Goal: Task Accomplishment & Management: Use online tool/utility

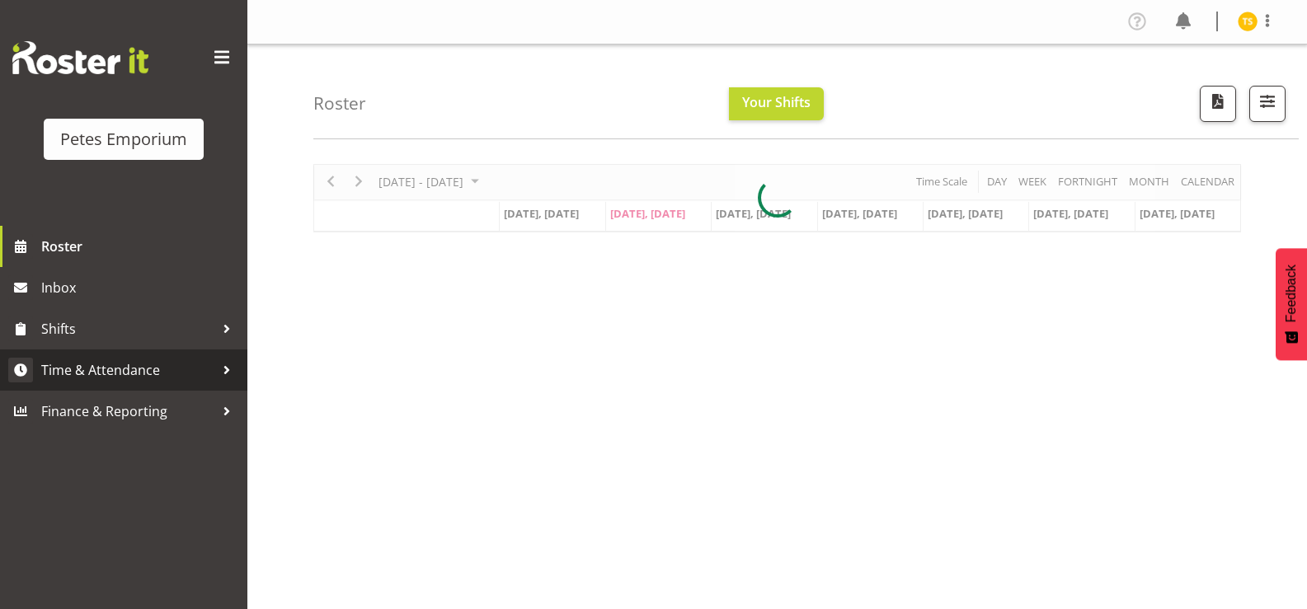
click at [91, 372] on span "Time & Attendance" at bounding box center [127, 370] width 173 height 25
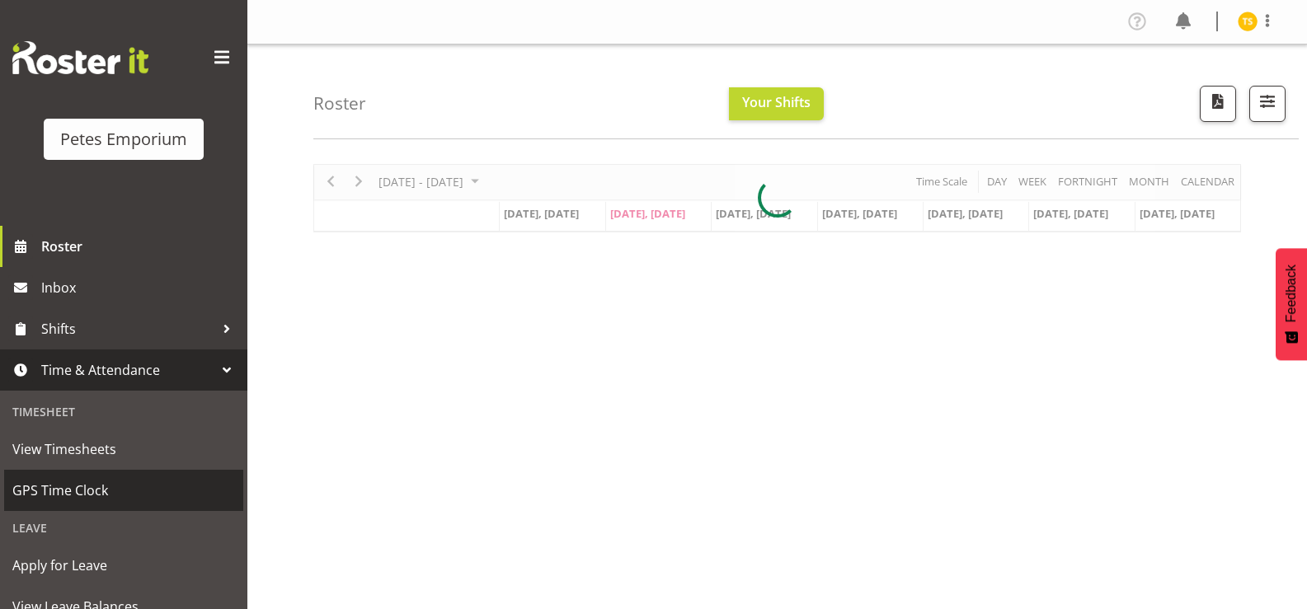
click at [83, 491] on span "GPS Time Clock" at bounding box center [123, 490] width 223 height 25
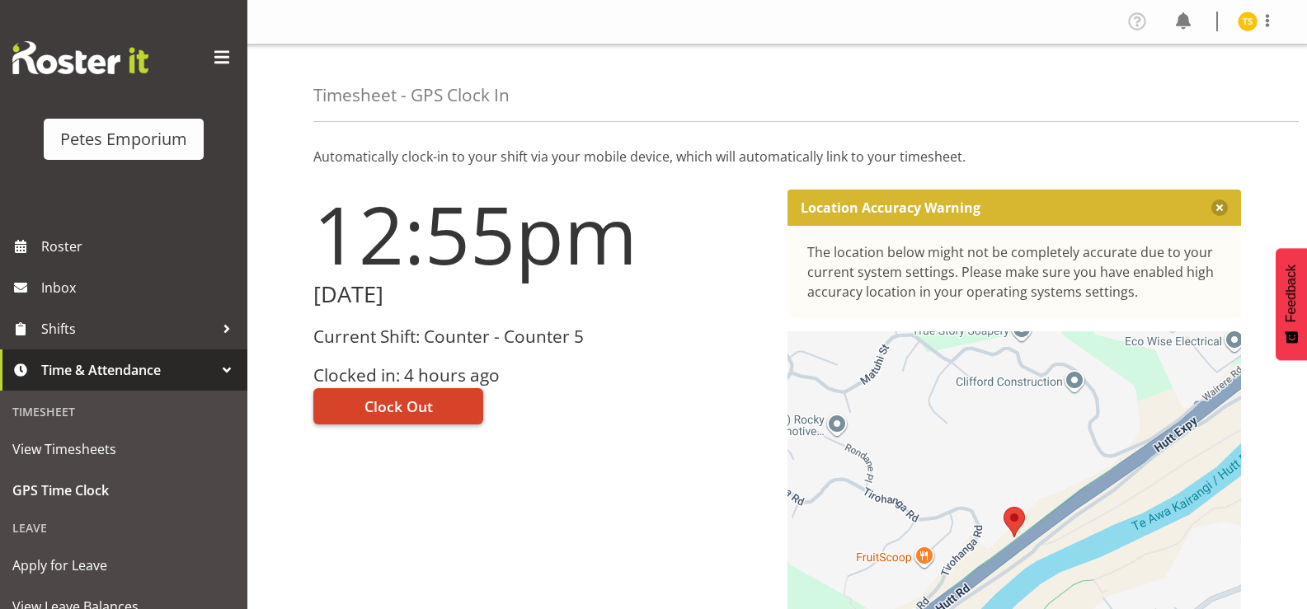
click at [341, 395] on button "Clock Out" at bounding box center [398, 406] width 170 height 36
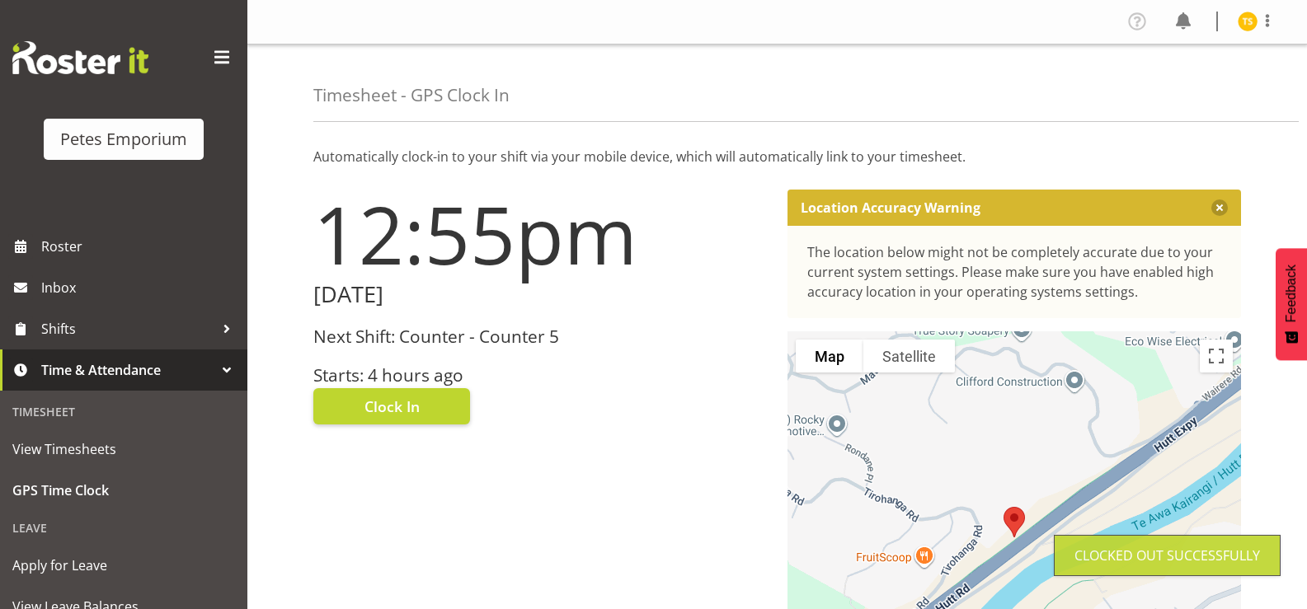
click at [364, 532] on div "12:55pm [DATE] Next Shift: Counter - Counter 5 Starts: 4 hours ago Clock In" at bounding box center [540, 467] width 474 height 574
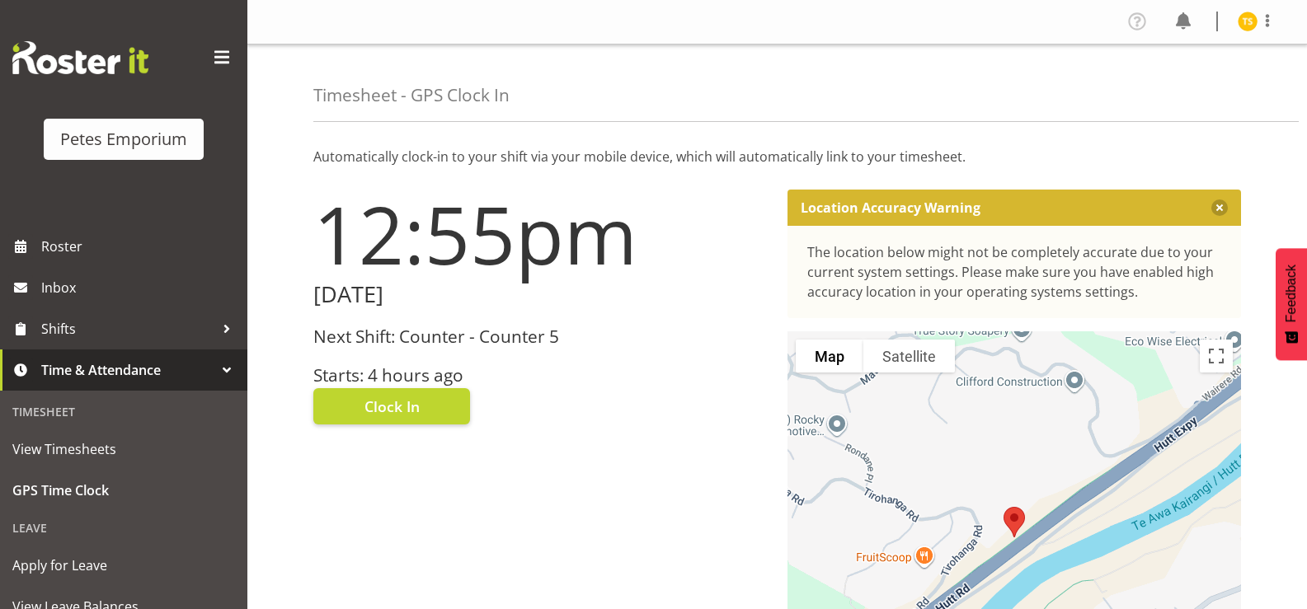
click at [1247, 31] on img at bounding box center [1247, 22] width 20 height 20
click at [1171, 95] on link "Log Out" at bounding box center [1198, 87] width 158 height 30
